Goal: Transaction & Acquisition: Book appointment/travel/reservation

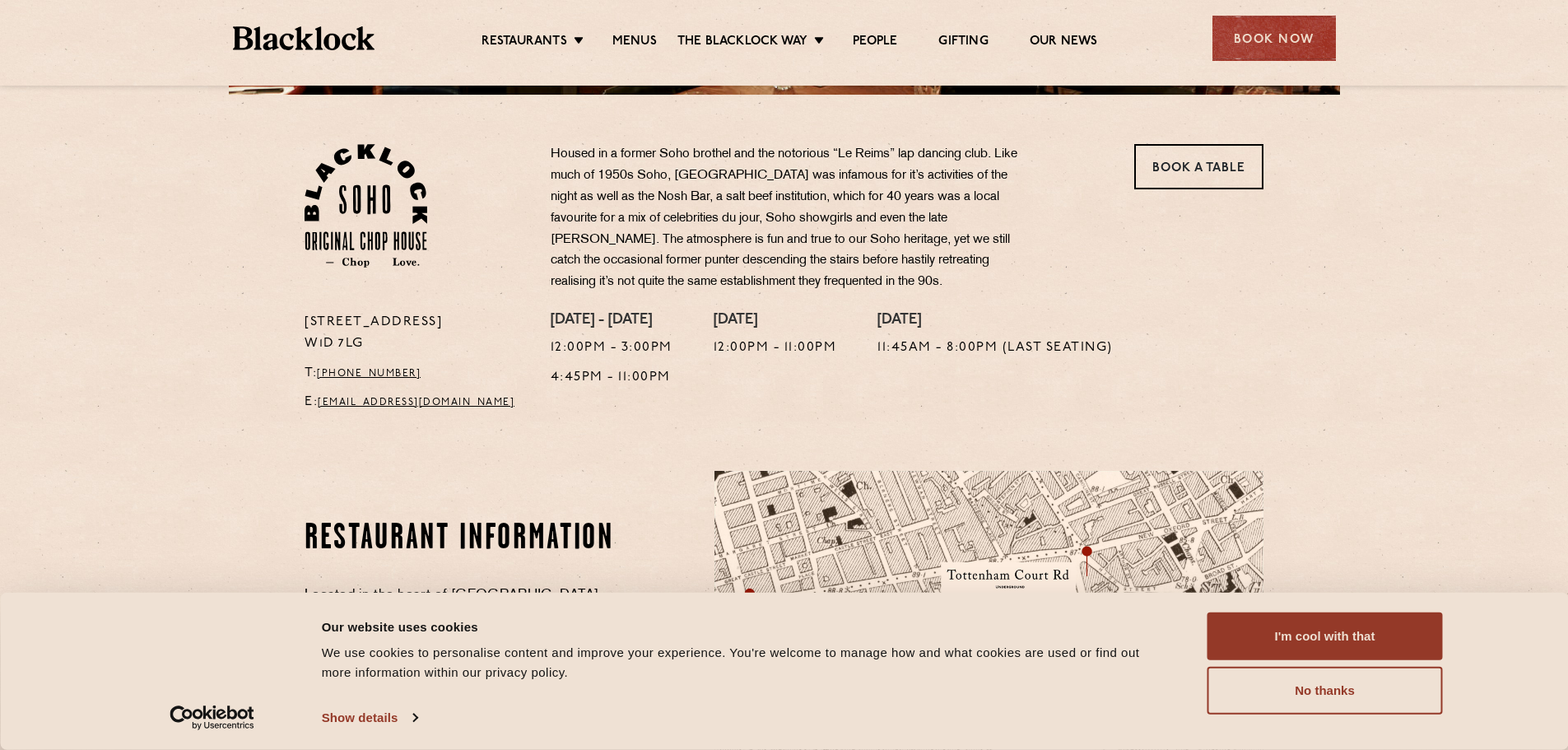
scroll to position [499, 0]
click at [640, 22] on div "Restaurants [GEOGRAPHIC_DATA] [GEOGRAPHIC_DATA] [GEOGRAPHIC_DATA] [GEOGRAPHIC_D…" at bounding box center [784, 36] width 1152 height 73
click at [640, 28] on ul "Restaurants [GEOGRAPHIC_DATA] [GEOGRAPHIC_DATA] [GEOGRAPHIC_DATA] [GEOGRAPHIC_D…" at bounding box center [788, 39] width 829 height 27
click at [648, 41] on link "Menus" at bounding box center [635, 42] width 45 height 18
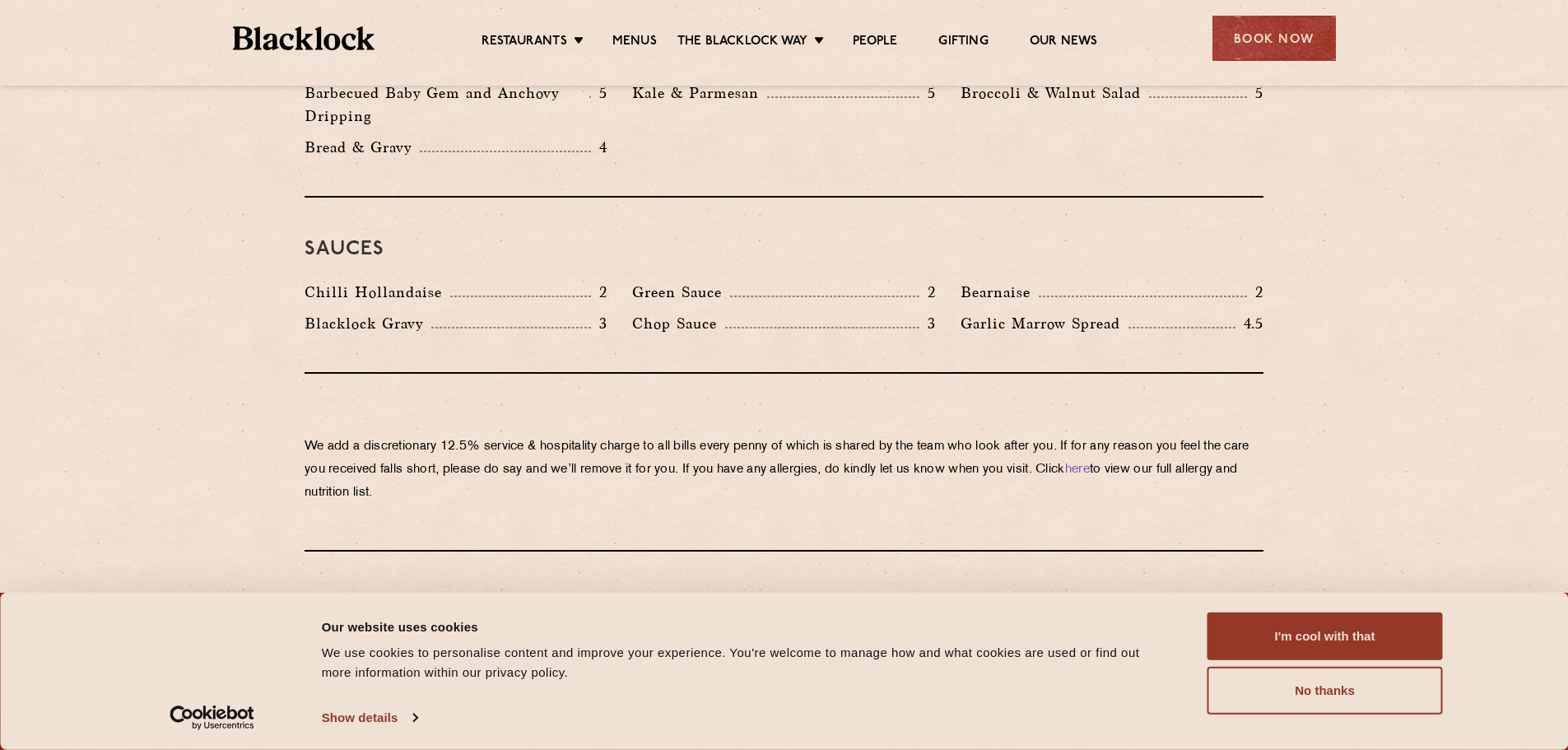
scroll to position [2625, 0]
click at [1242, 33] on div "Book Now" at bounding box center [1274, 38] width 123 height 45
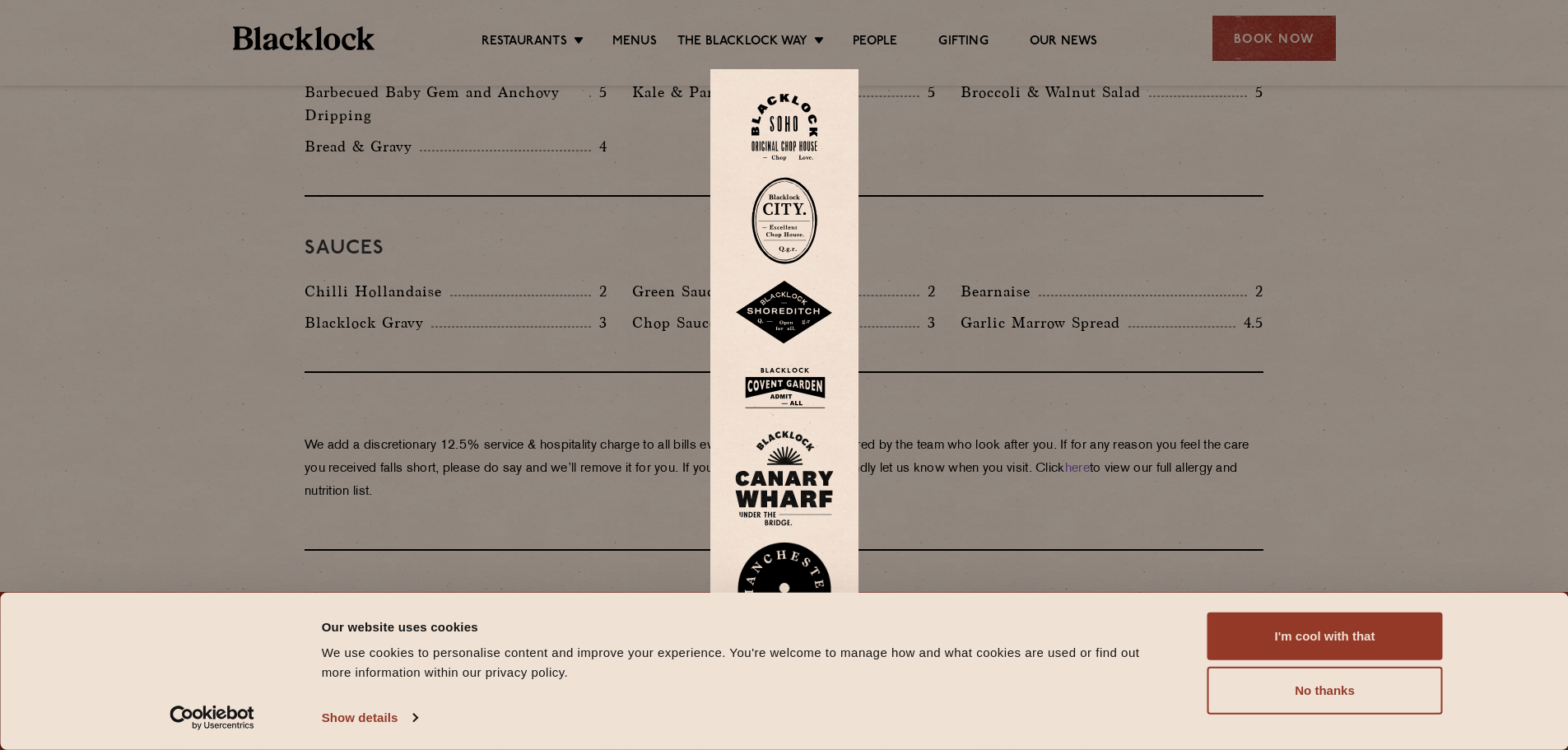
scroll to position [2801, 0]
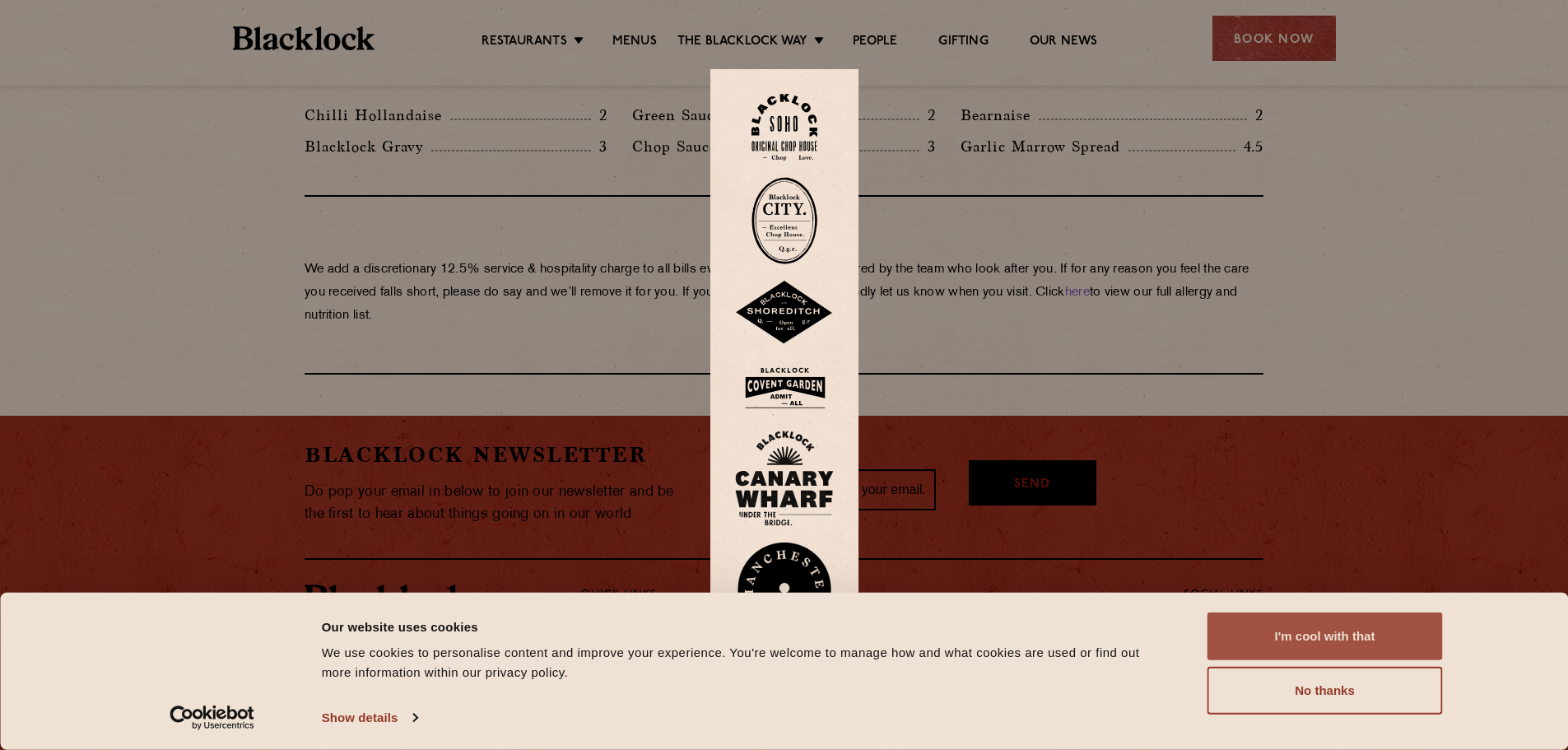
click at [1294, 658] on button "I'm cool with that" at bounding box center [1325, 636] width 235 height 47
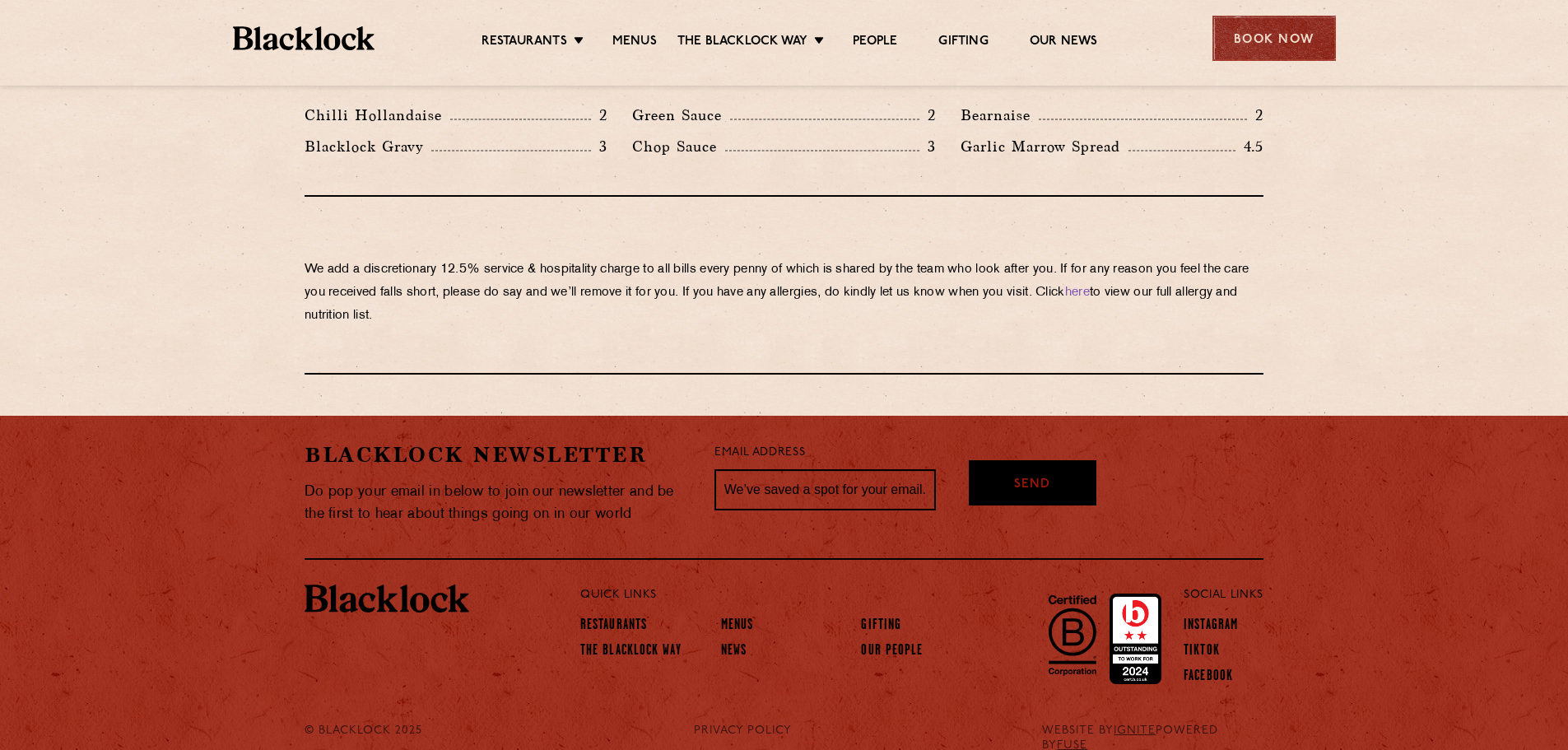
click at [1289, 35] on div "Book Now" at bounding box center [1274, 38] width 123 height 45
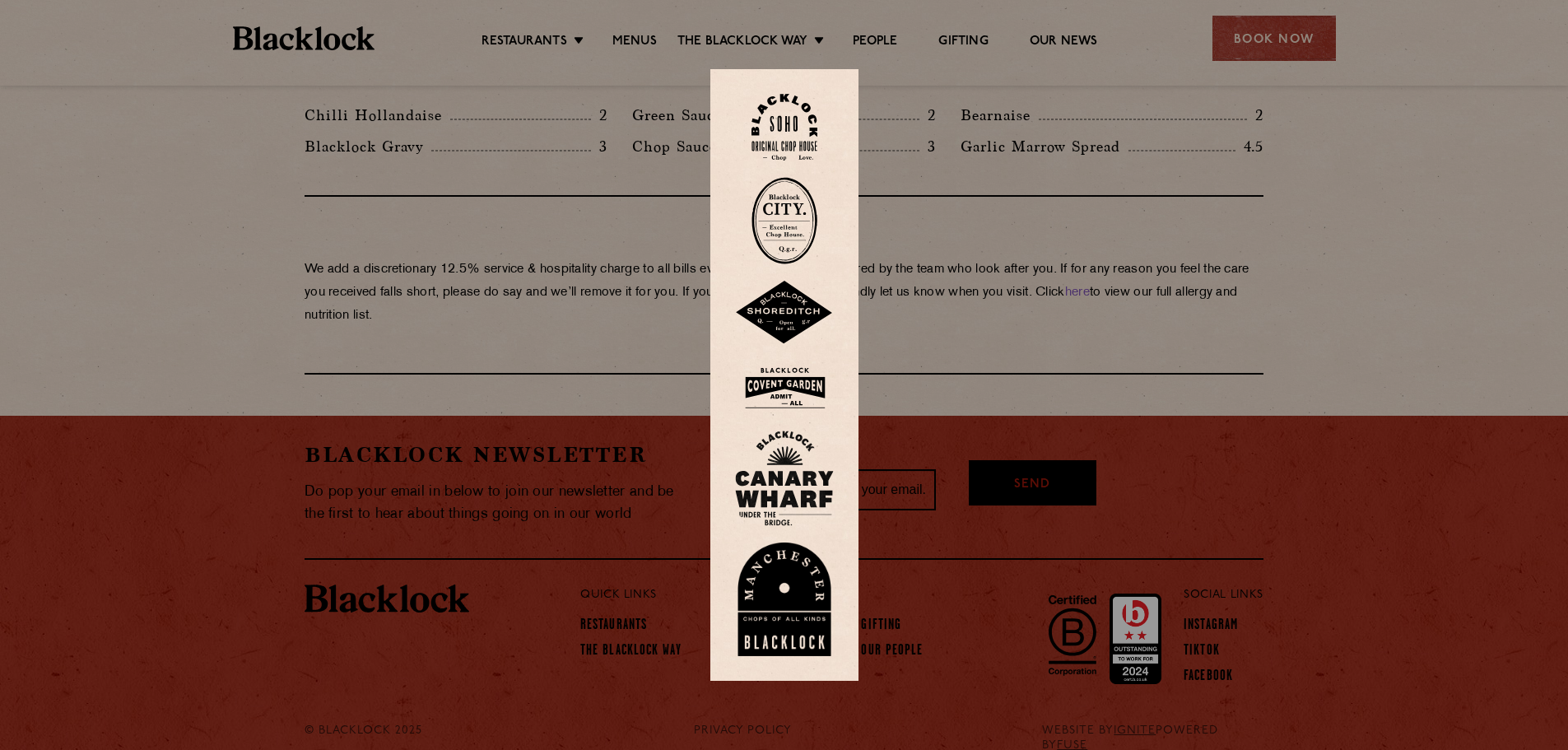
click at [802, 121] on img at bounding box center [784, 127] width 66 height 66
